Goal: Obtain resource: Obtain resource

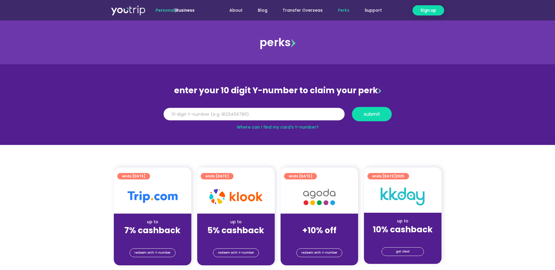
click at [255, 114] on input "Y Number" at bounding box center [253, 114] width 181 height 13
type input "5"
type input "8122040679"
click at [368, 110] on button "submit" at bounding box center [372, 114] width 40 height 14
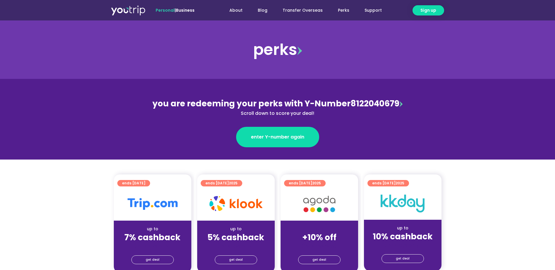
scroll to position [29, 0]
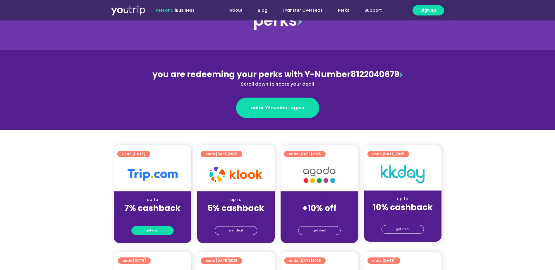
click at [161, 231] on link "get deal" at bounding box center [152, 230] width 42 height 9
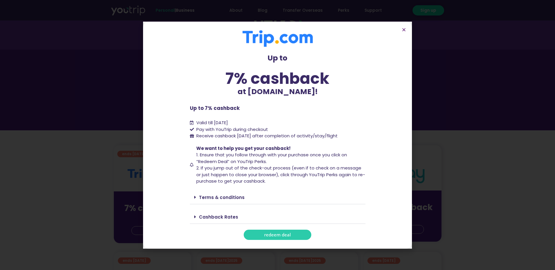
click at [267, 234] on span "redeem deal" at bounding box center [277, 235] width 27 height 4
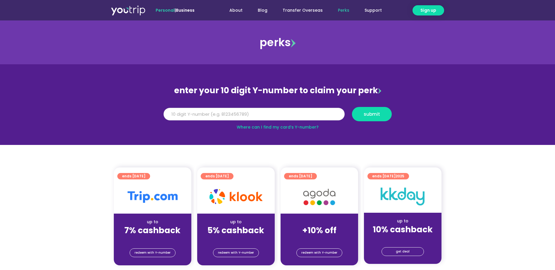
click at [183, 112] on input "Y Number" at bounding box center [253, 114] width 181 height 13
type input "8122040679"
click at [369, 111] on button "submit" at bounding box center [372, 114] width 40 height 14
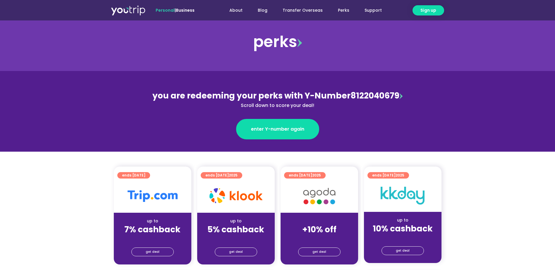
scroll to position [58, 0]
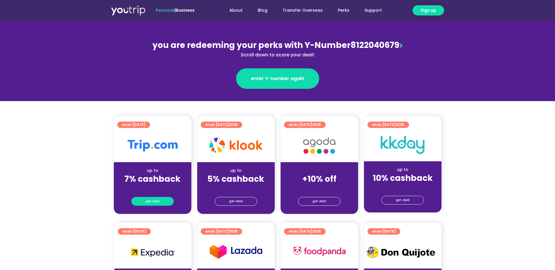
click at [163, 202] on link "get deal" at bounding box center [152, 201] width 42 height 9
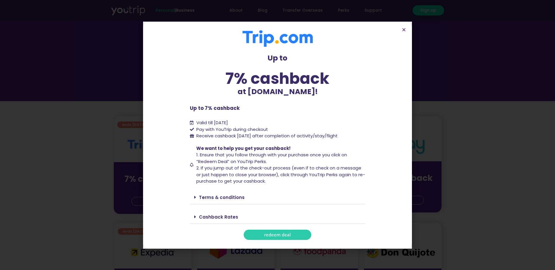
click at [297, 234] on link "redeem deal" at bounding box center [278, 235] width 68 height 10
